Goal: Information Seeking & Learning: Check status

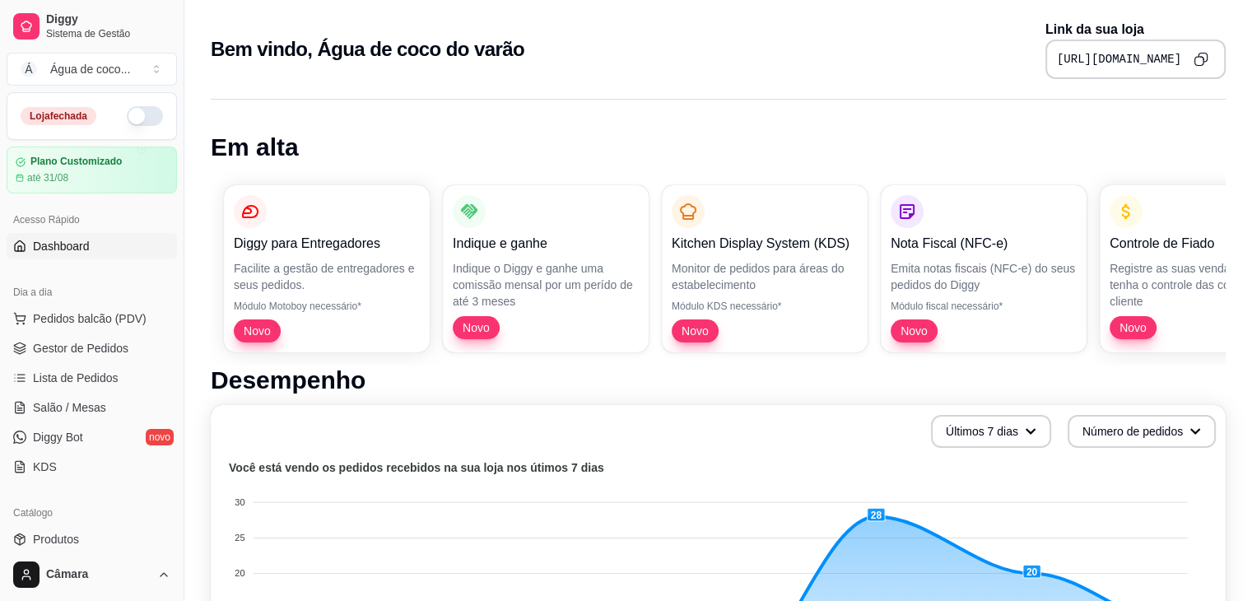
click at [127, 121] on button "button" at bounding box center [145, 116] width 36 height 20
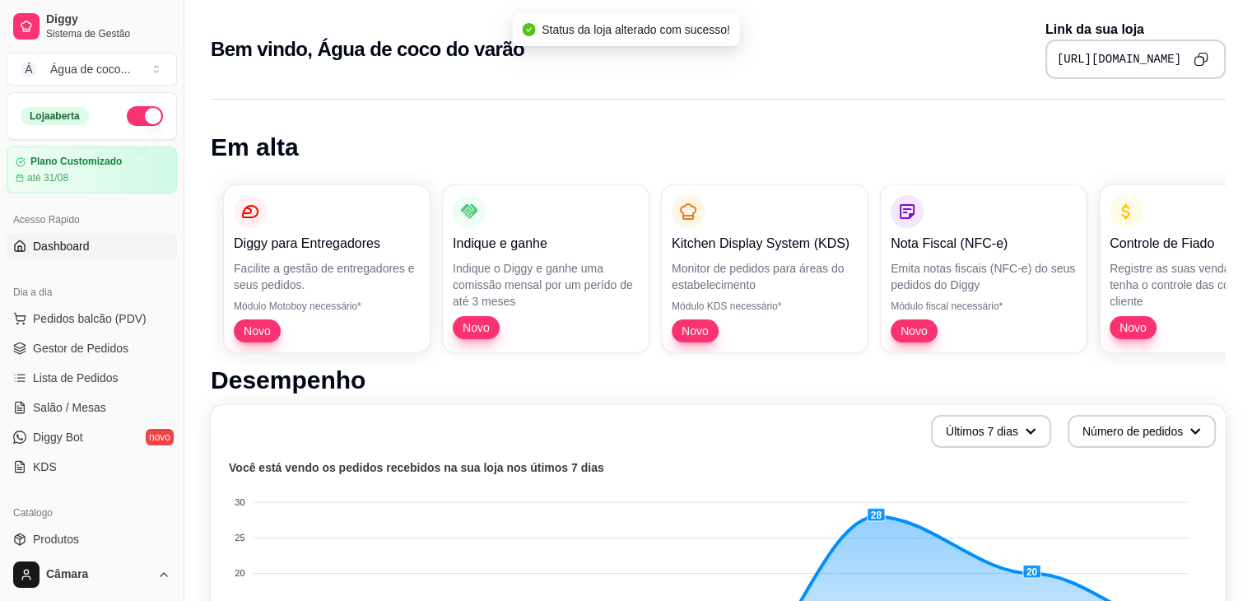
click at [133, 119] on button "button" at bounding box center [145, 116] width 36 height 20
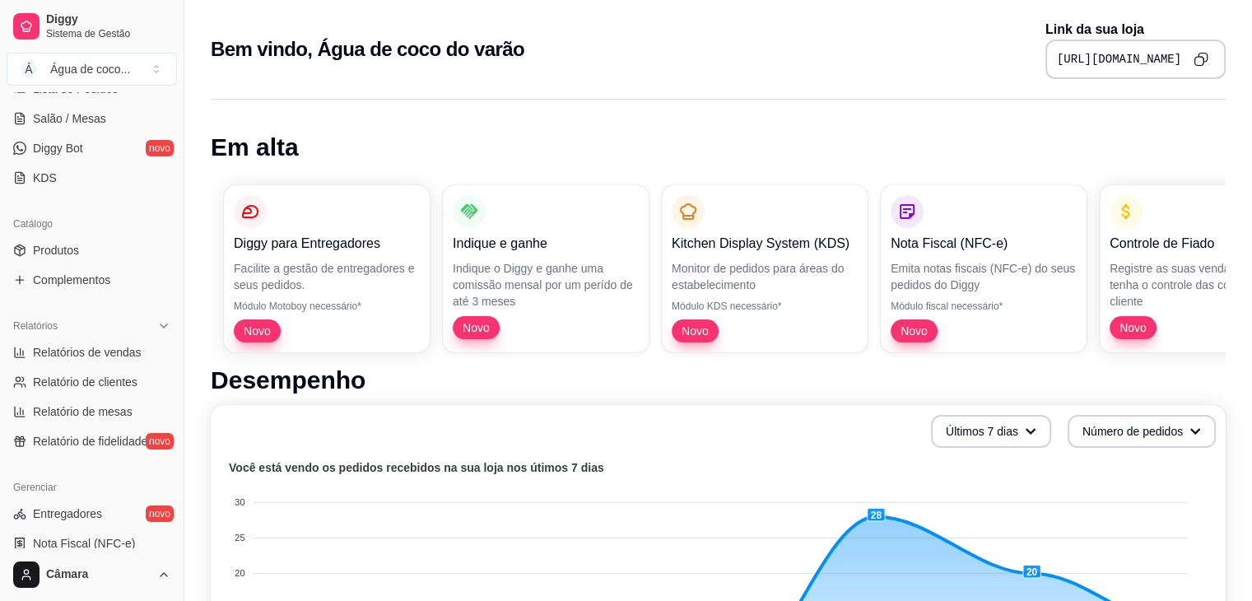
scroll to position [292, 0]
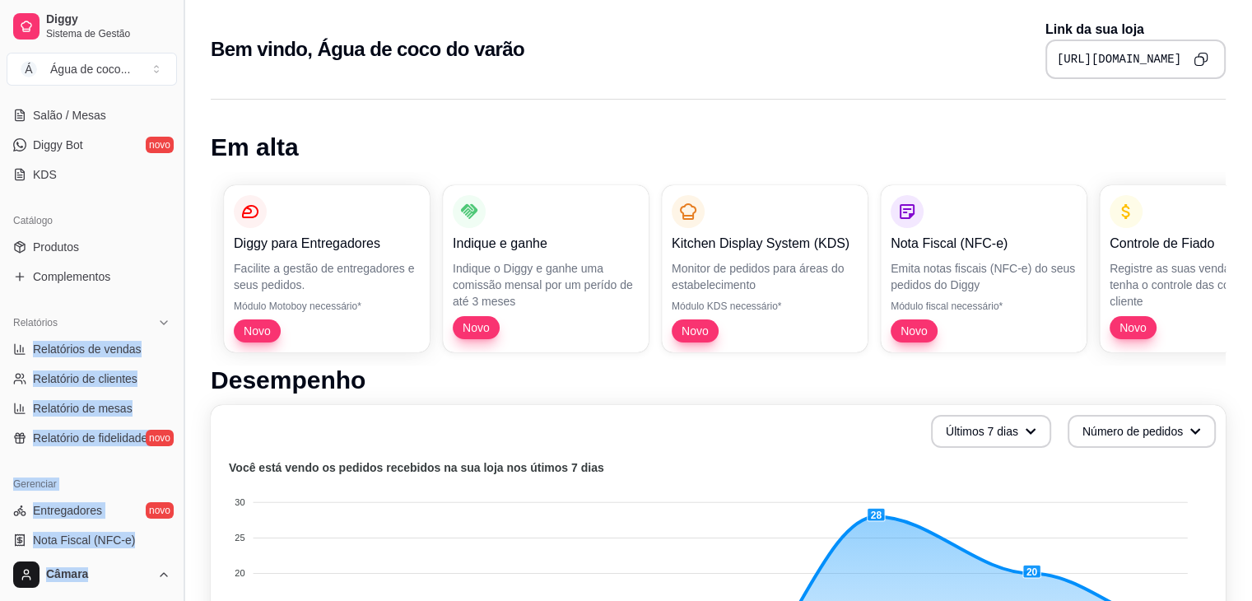
drag, startPoint x: 170, startPoint y: 304, endPoint x: 188, endPoint y: 369, distance: 67.5
click at [184, 369] on div "Diggy Sistema de Gestão Á Água de coco ... Loja fechada Plano Customizado até 3…" at bounding box center [92, 300] width 184 height 601
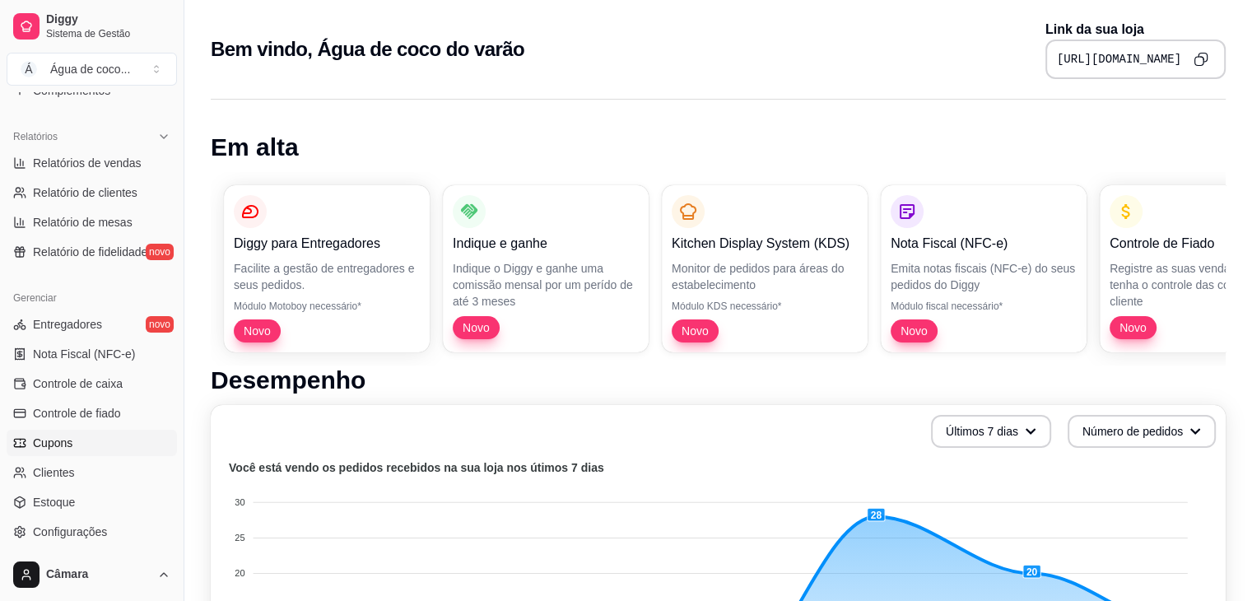
scroll to position [486, 0]
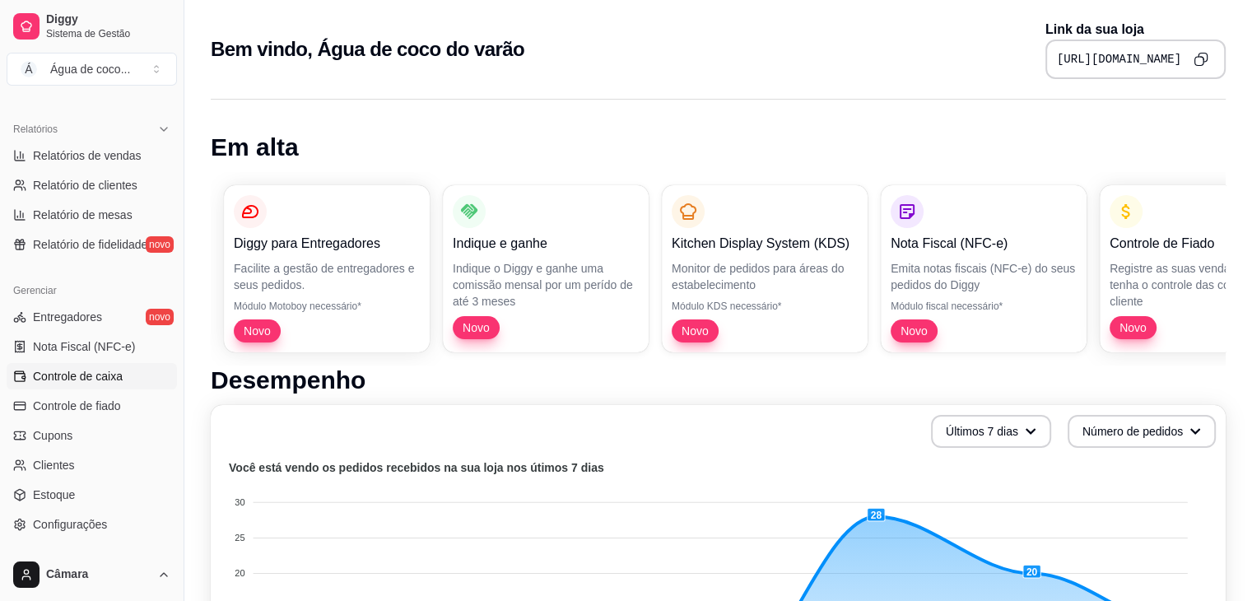
click at [126, 388] on link "Controle de caixa" at bounding box center [92, 376] width 170 height 26
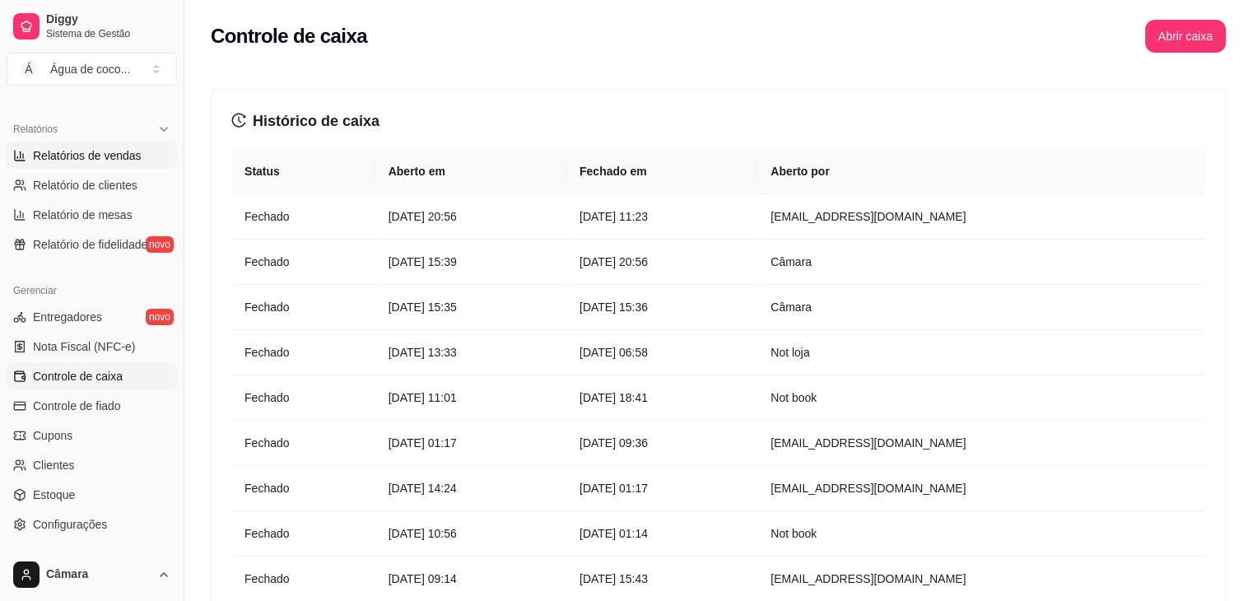
click at [56, 149] on span "Relatórios de vendas" at bounding box center [87, 155] width 109 height 16
select select "ALL"
select select "0"
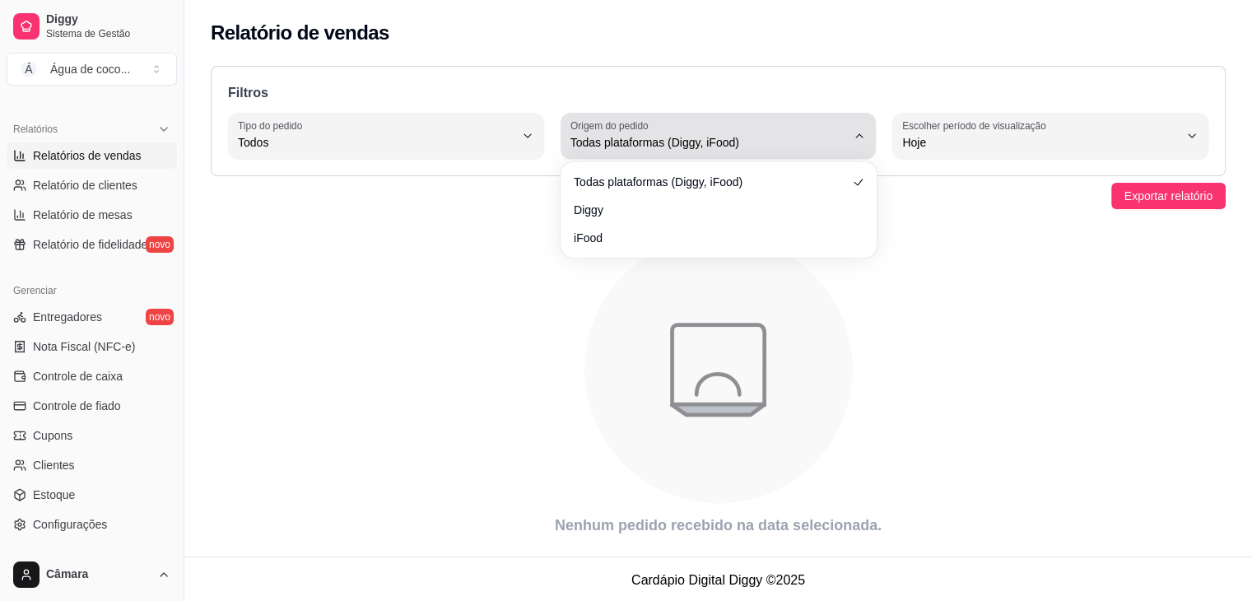
click at [856, 138] on icon "button" at bounding box center [859, 135] width 13 height 13
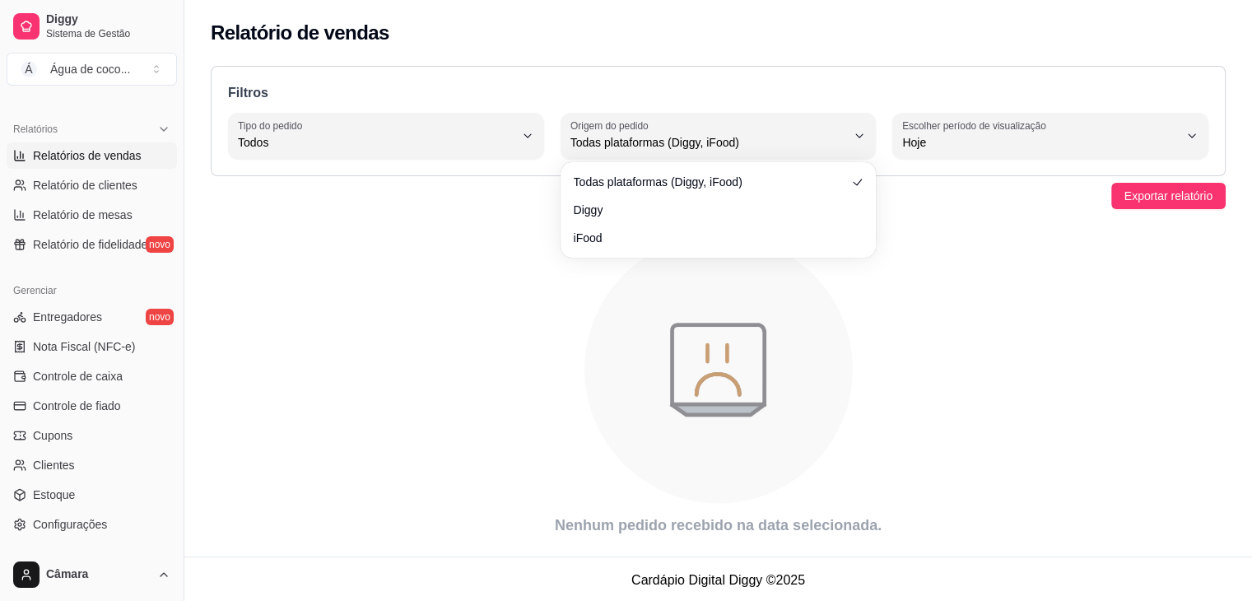
click at [504, 217] on div "Filtros ALL Tipo do pedido Todos Entrega Retirada Mesa Consumo local Tipo do pe…" at bounding box center [718, 306] width 1068 height 501
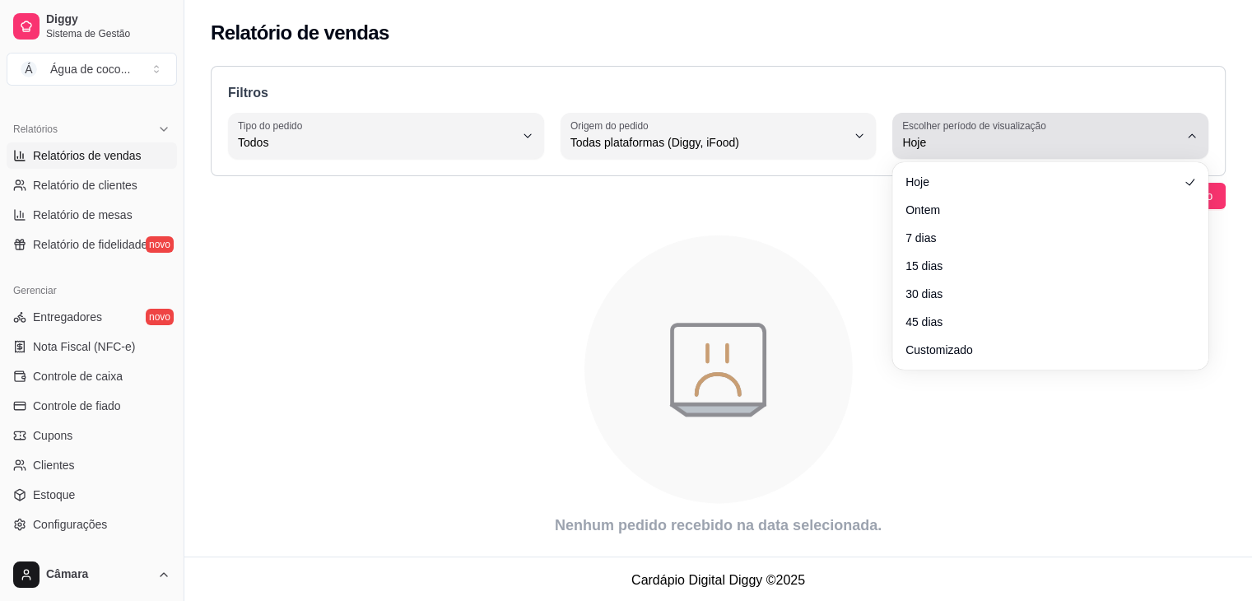
click at [1115, 145] on span "Hoje" at bounding box center [1040, 142] width 277 height 16
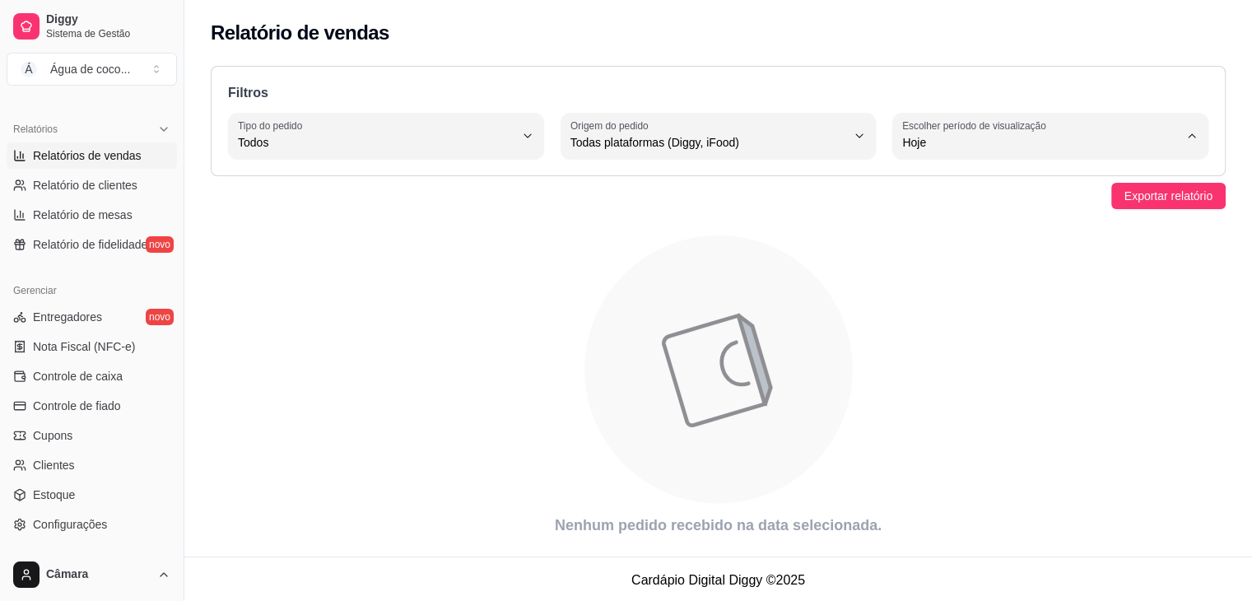
click at [1028, 215] on span "Ontem" at bounding box center [1042, 208] width 262 height 16
type input "1"
select select "1"
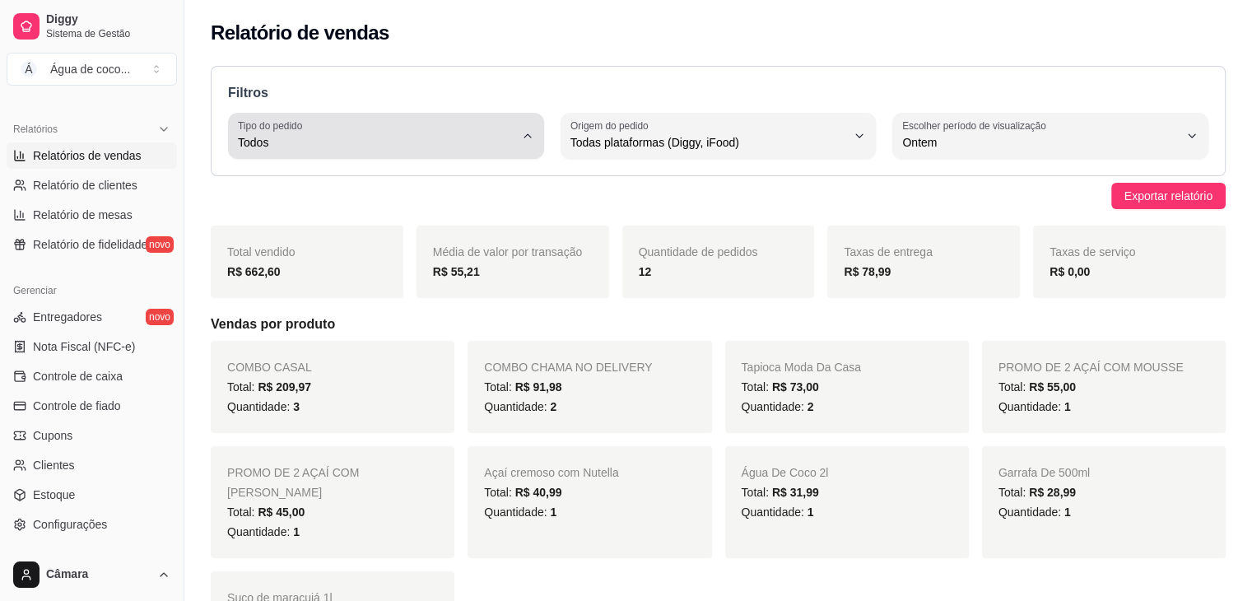
click at [461, 152] on button "Tipo do pedido Todos" at bounding box center [386, 136] width 316 height 46
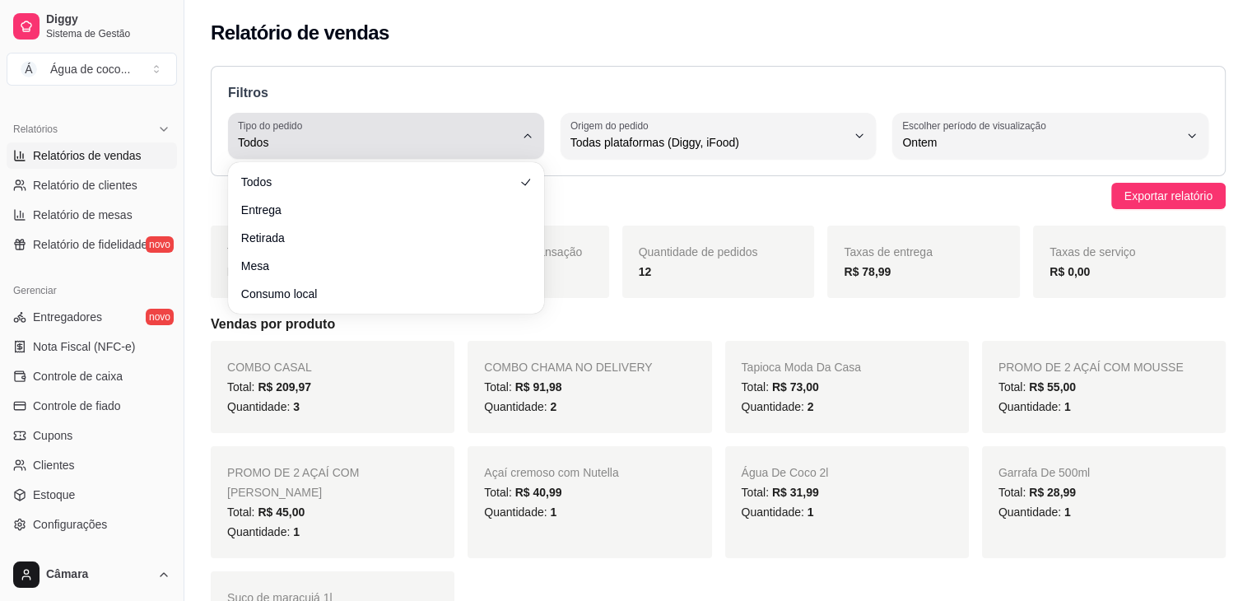
click at [461, 152] on button "Tipo do pedido Todos" at bounding box center [386, 136] width 316 height 46
